Goal: Information Seeking & Learning: Find specific fact

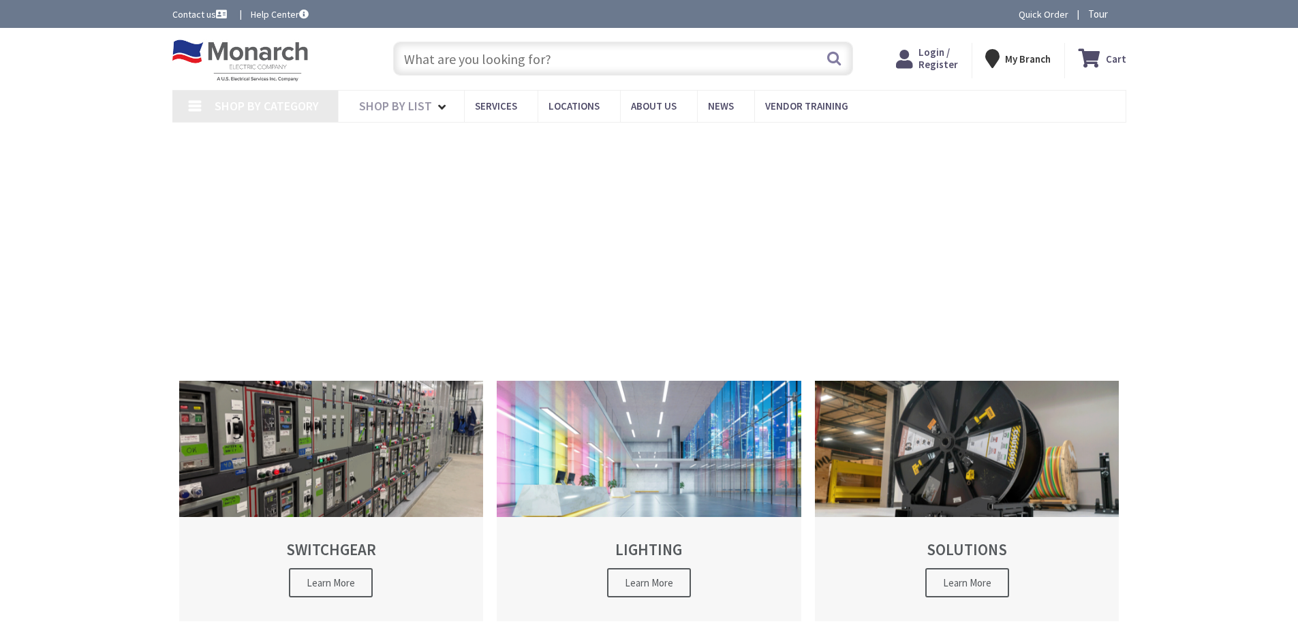
click at [631, 64] on input "text" at bounding box center [623, 59] width 460 height 34
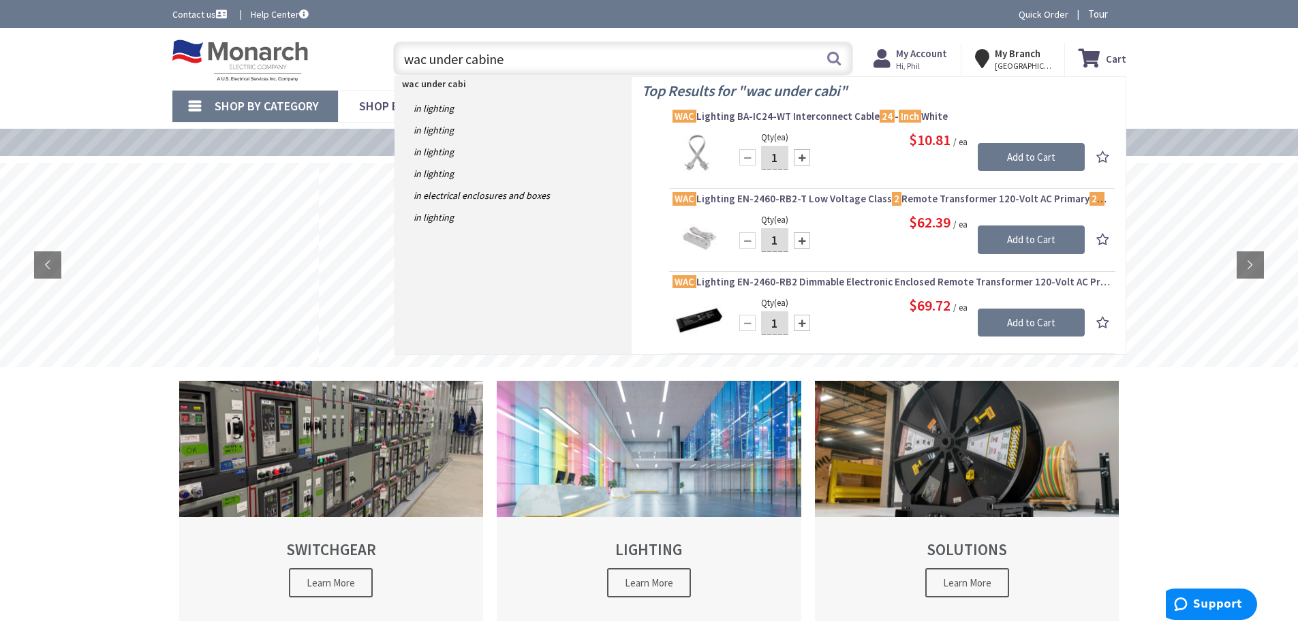
type input "wac under cabinet"
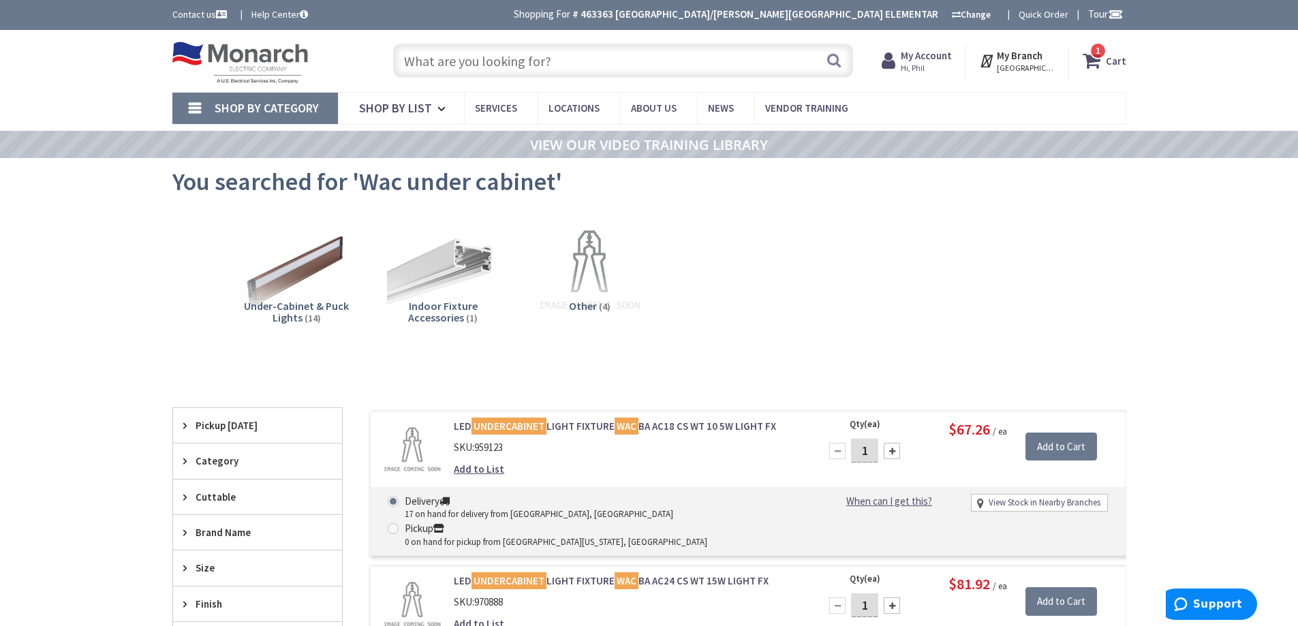
click at [616, 72] on input "text" at bounding box center [623, 61] width 460 height 34
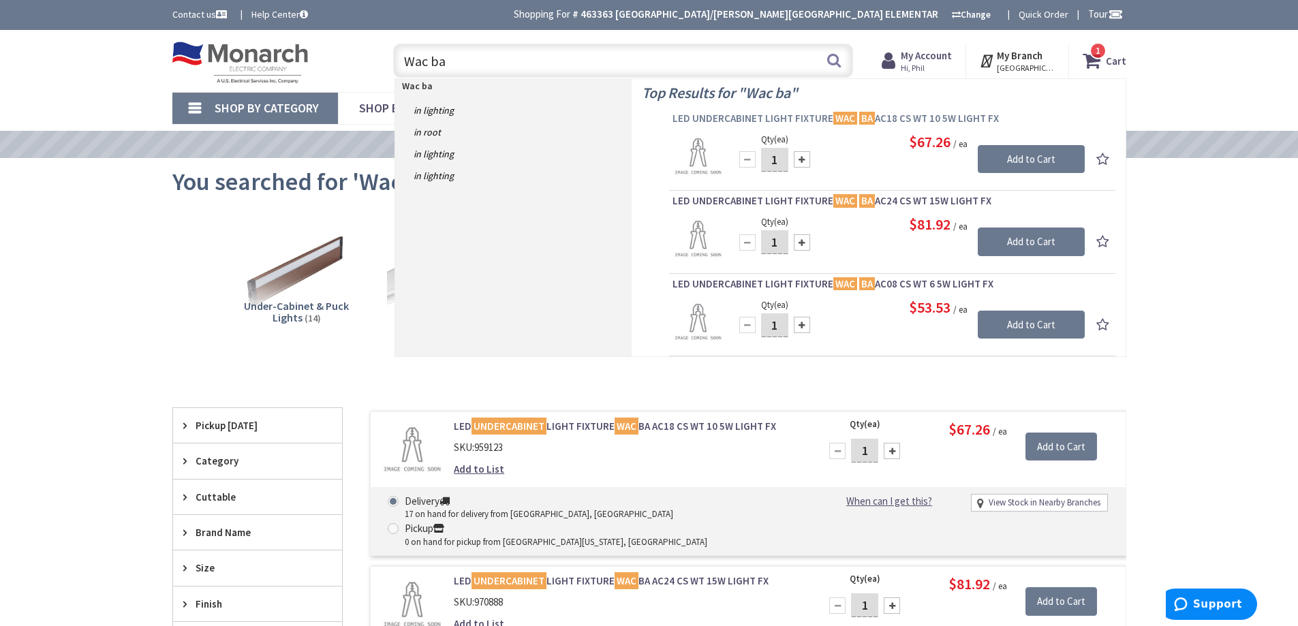
type input "Wac ba"
click at [749, 117] on span "LED UNDERCABINET LIGHT FIXTURE WAC BA AC18 CS WT 10 5W LIGHT FX" at bounding box center [893, 119] width 440 height 14
click at [741, 119] on span "LED UNDERCABINET LIGHT FIXTURE WAC BA AC18 CS WT 10 5W LIGHT FX" at bounding box center [893, 119] width 440 height 14
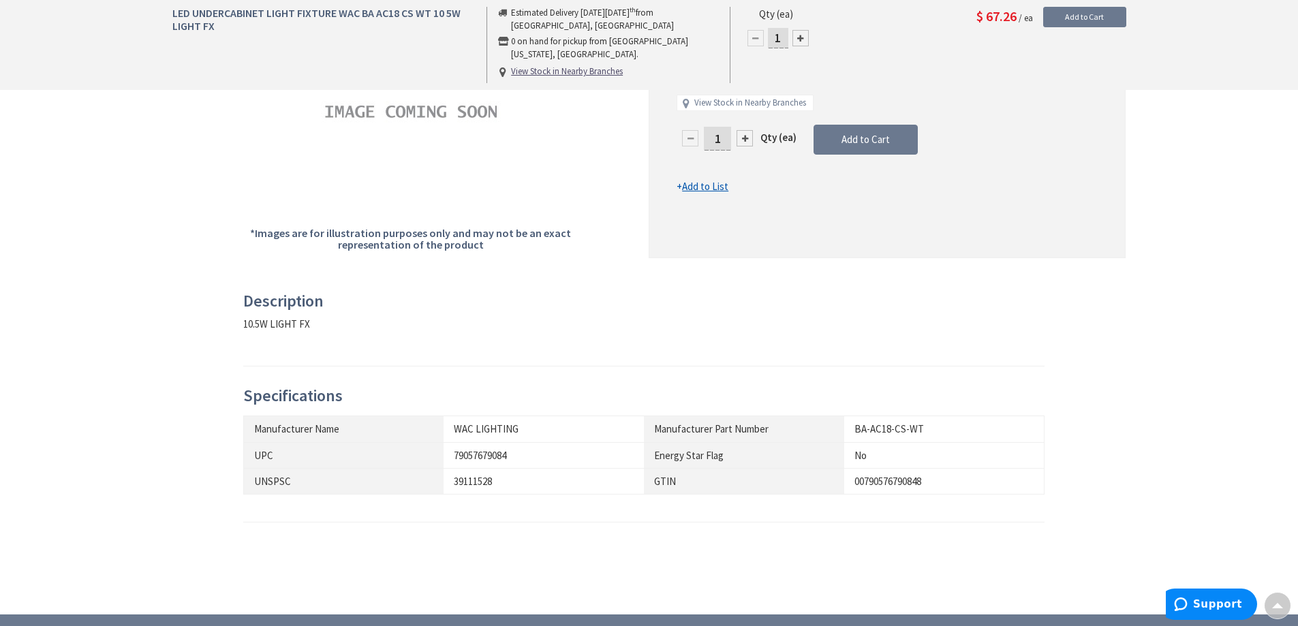
scroll to position [343, 0]
drag, startPoint x: 852, startPoint y: 431, endPoint x: 921, endPoint y: 427, distance: 69.7
click at [921, 427] on td "BA-AC18-CS-WT" at bounding box center [944, 429] width 200 height 26
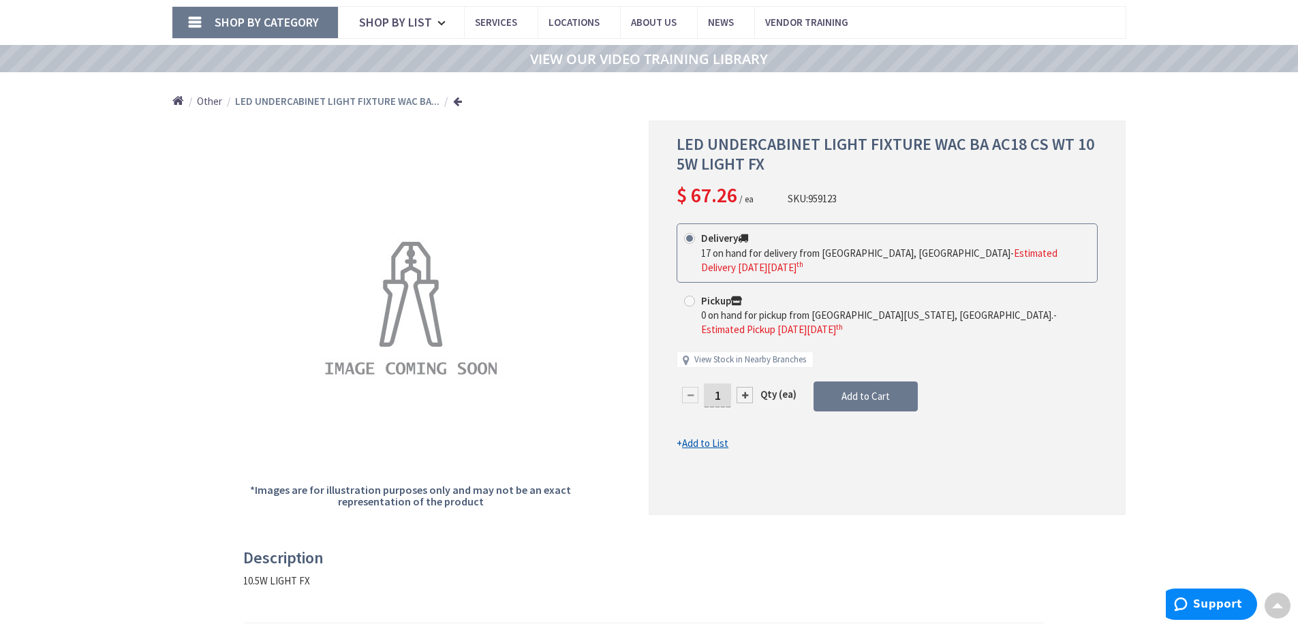
scroll to position [0, 0]
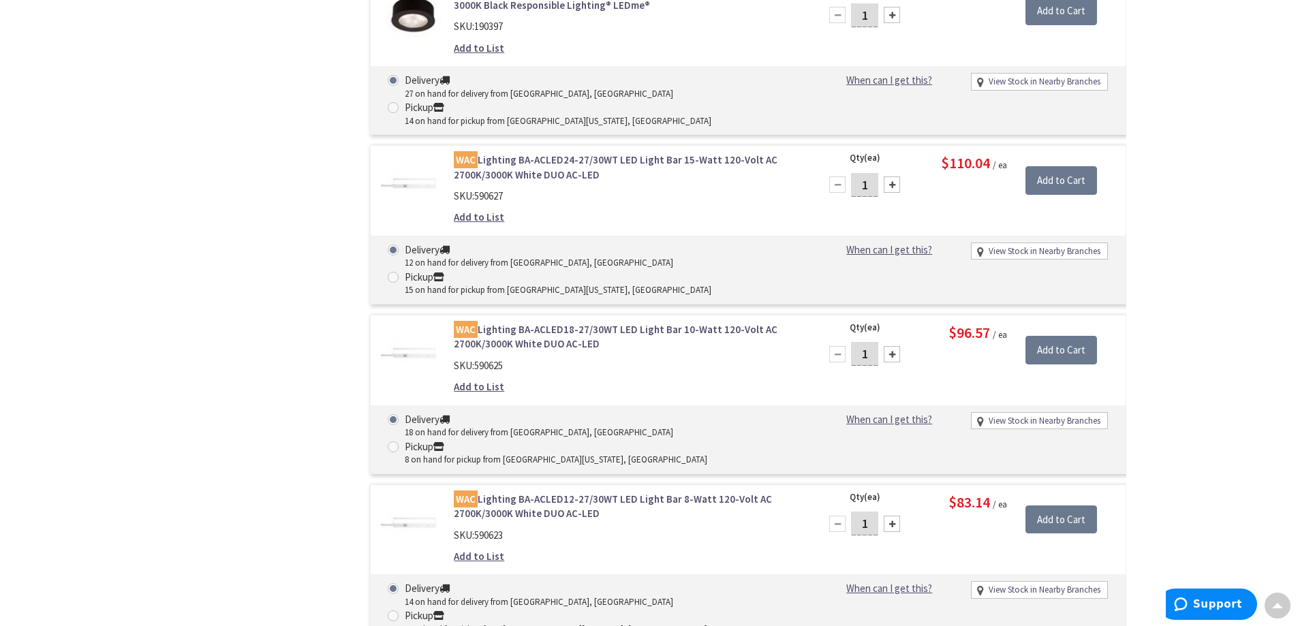
scroll to position [1158, 0]
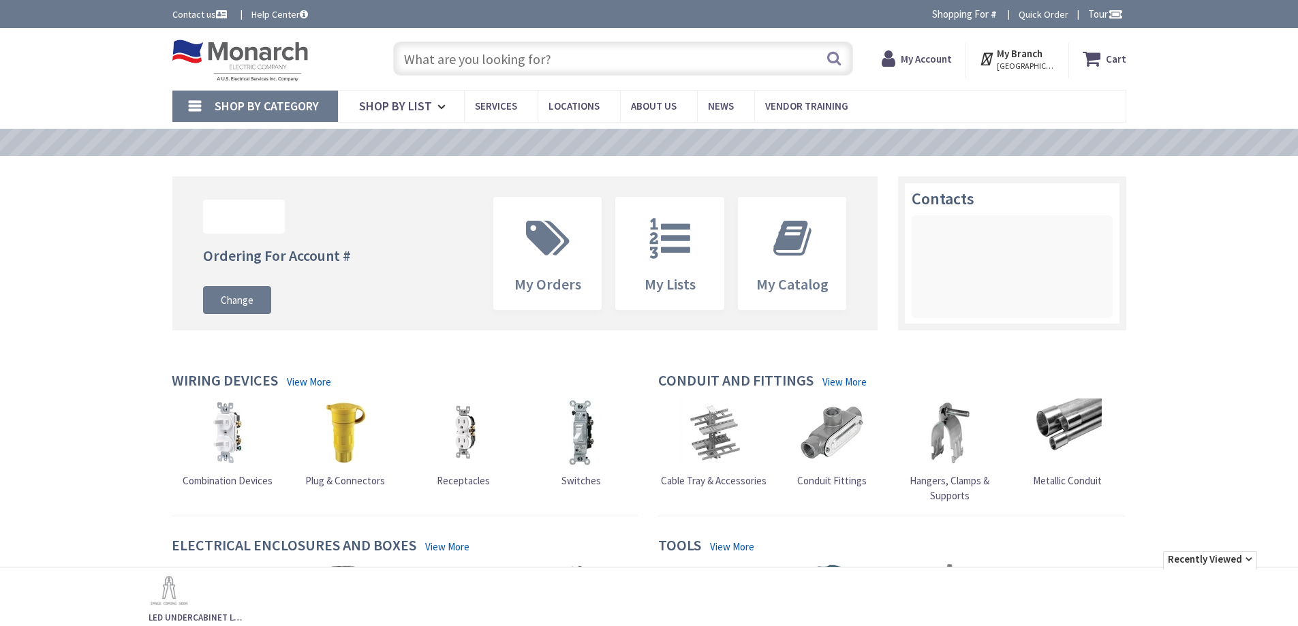
click at [484, 72] on input "text" at bounding box center [623, 59] width 460 height 34
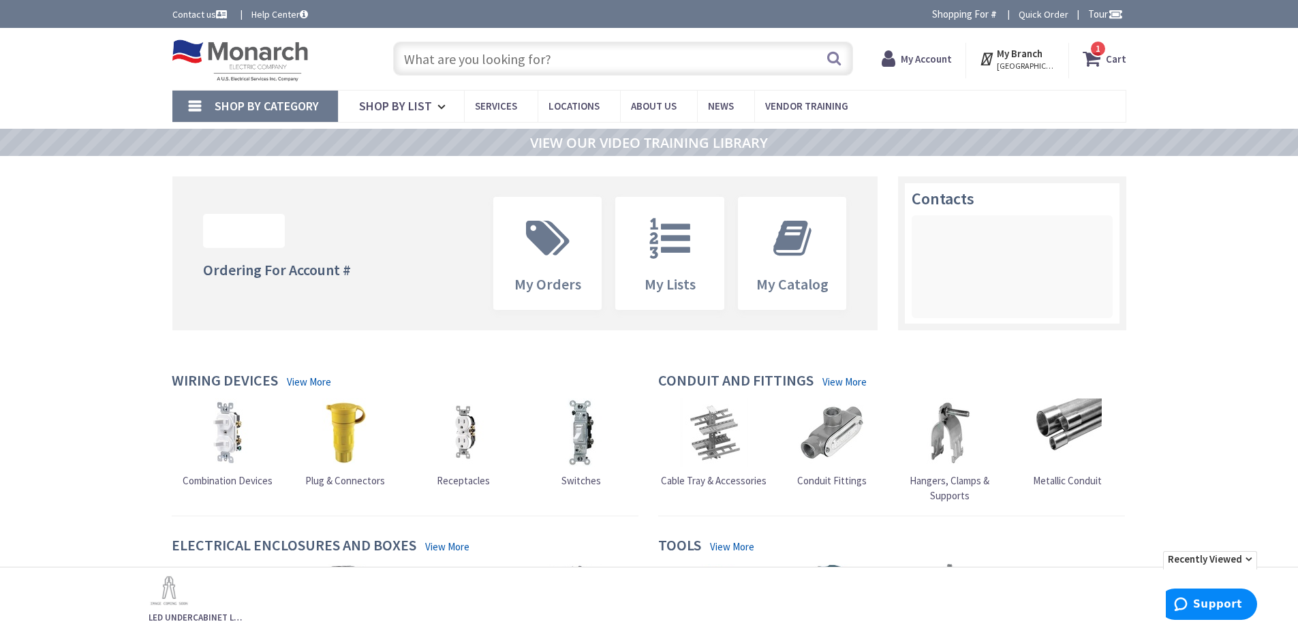
click at [513, 58] on input "text" at bounding box center [623, 59] width 460 height 34
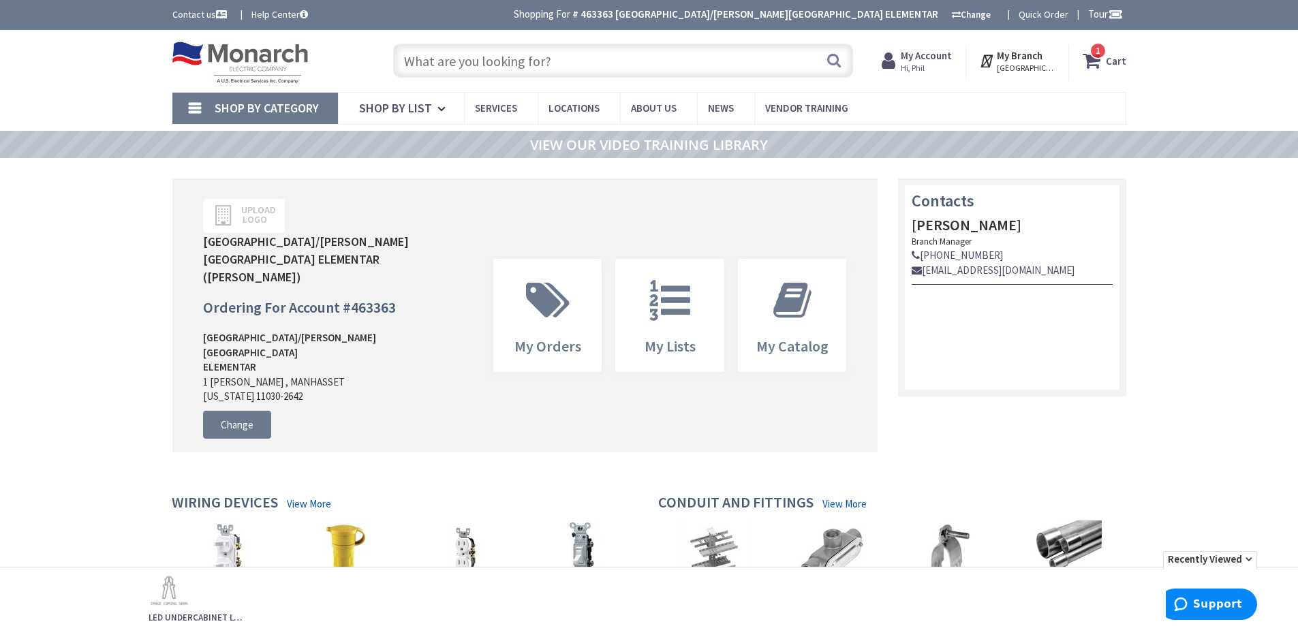
paste input "BA-ACLED36-27/30AL"
type input "BA-ACLED36-27/30AL"
click at [830, 65] on button "Search" at bounding box center [834, 60] width 18 height 31
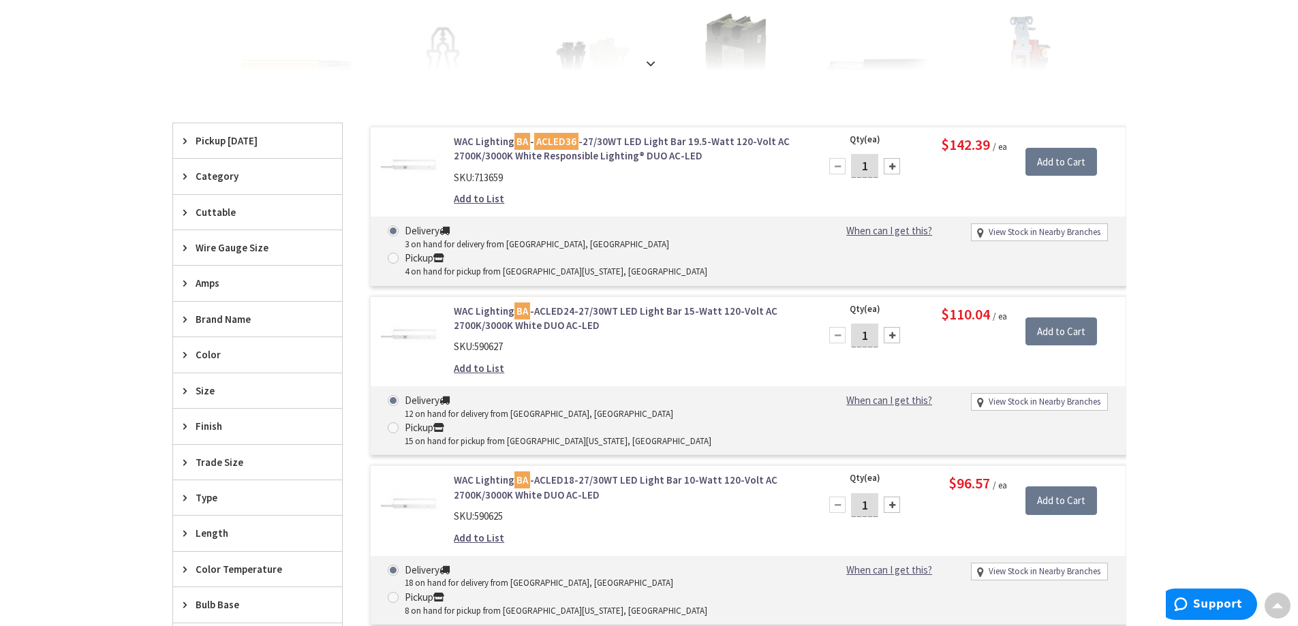
scroll to position [343, 0]
